Goal: Find specific page/section: Find specific page/section

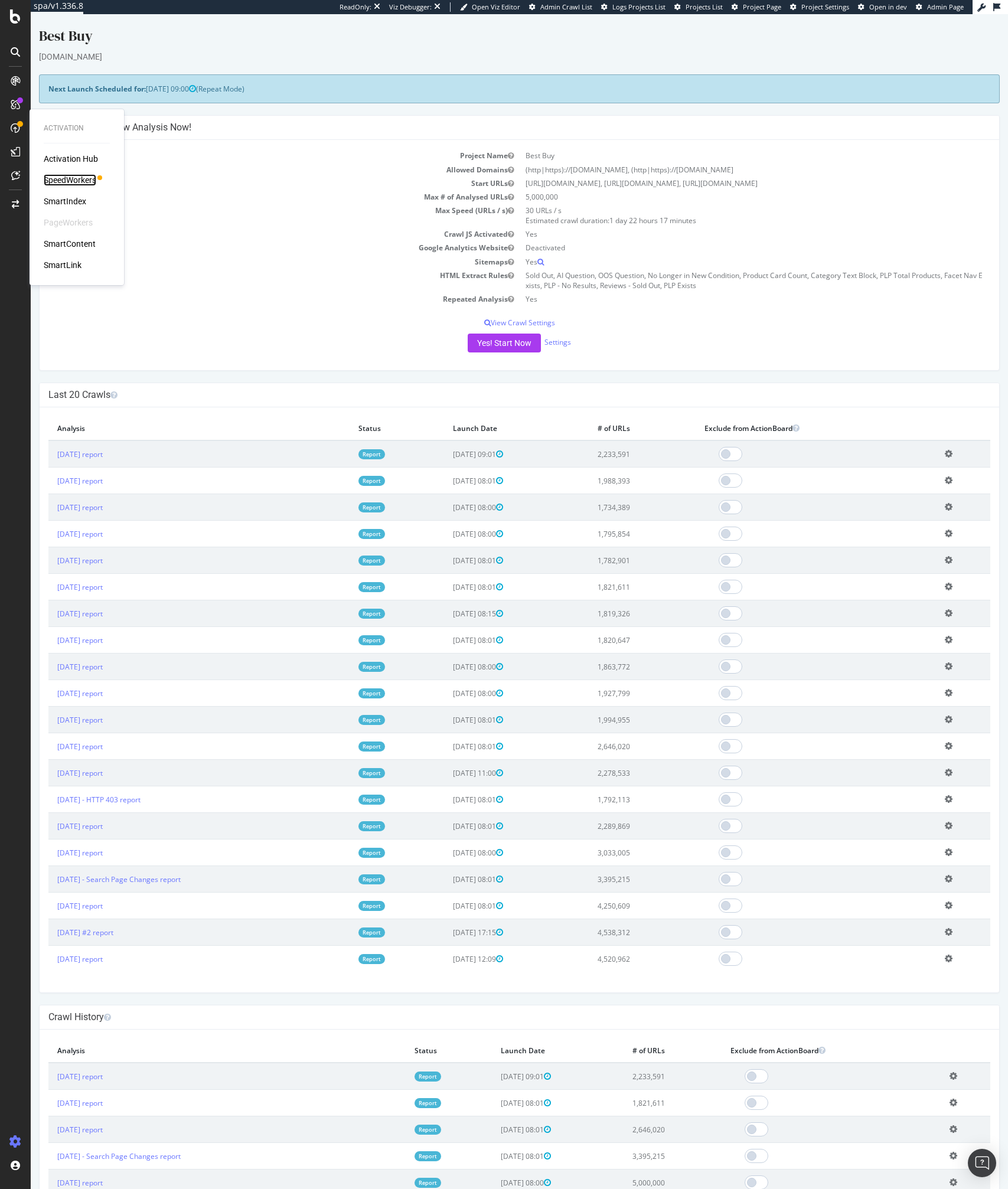
click at [72, 179] on div "SpeedWorkers" at bounding box center [70, 180] width 52 height 12
